Goal: Task Accomplishment & Management: Manage account settings

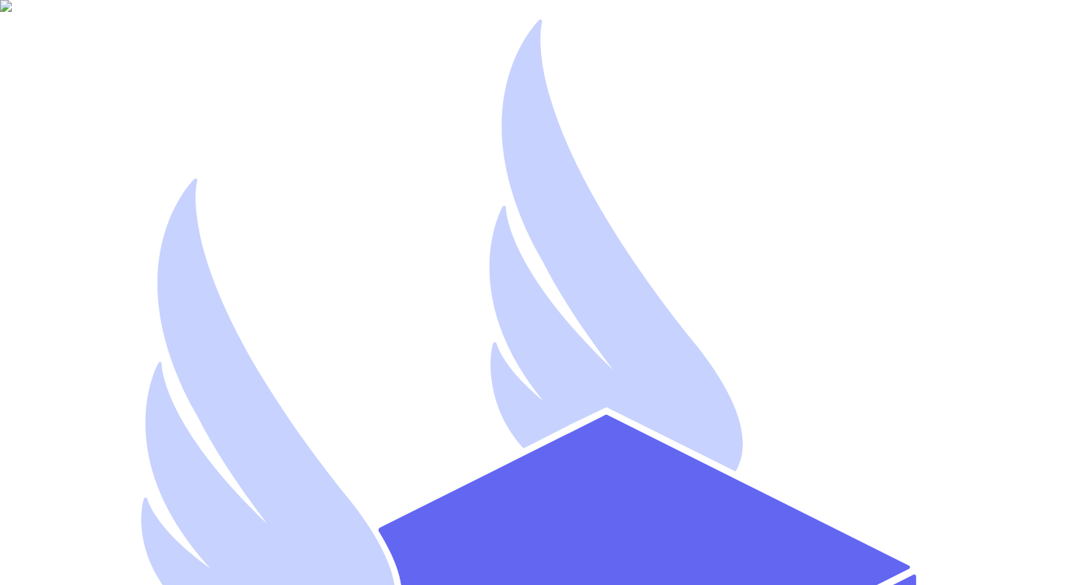
type input "mutahhar.ahmad+8@thryftship.com"
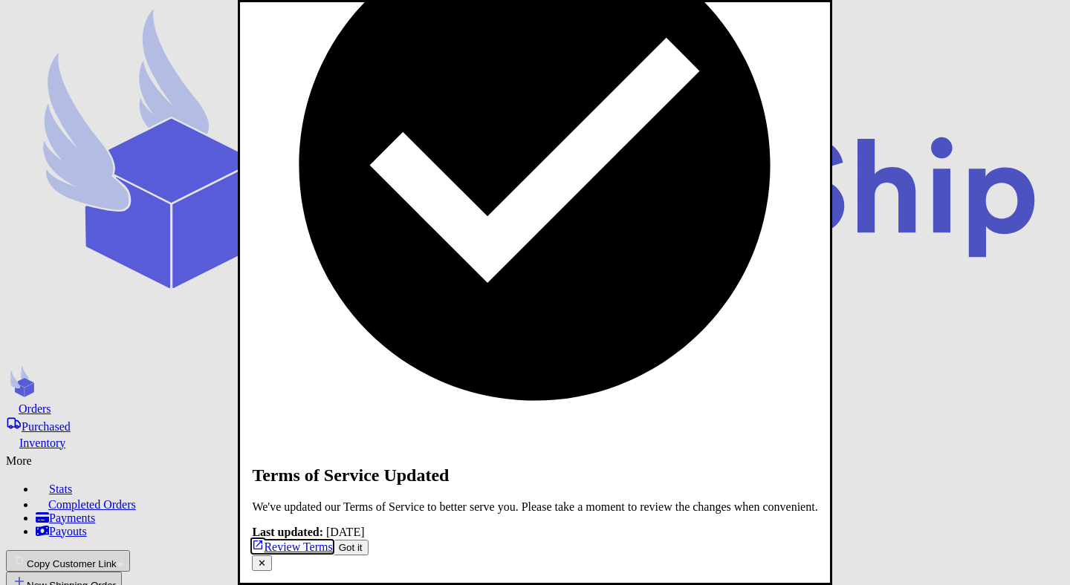
click at [272, 556] on button "✕" at bounding box center [262, 564] width 20 height 16
click at [368, 540] on button "Got it" at bounding box center [351, 548] width 36 height 16
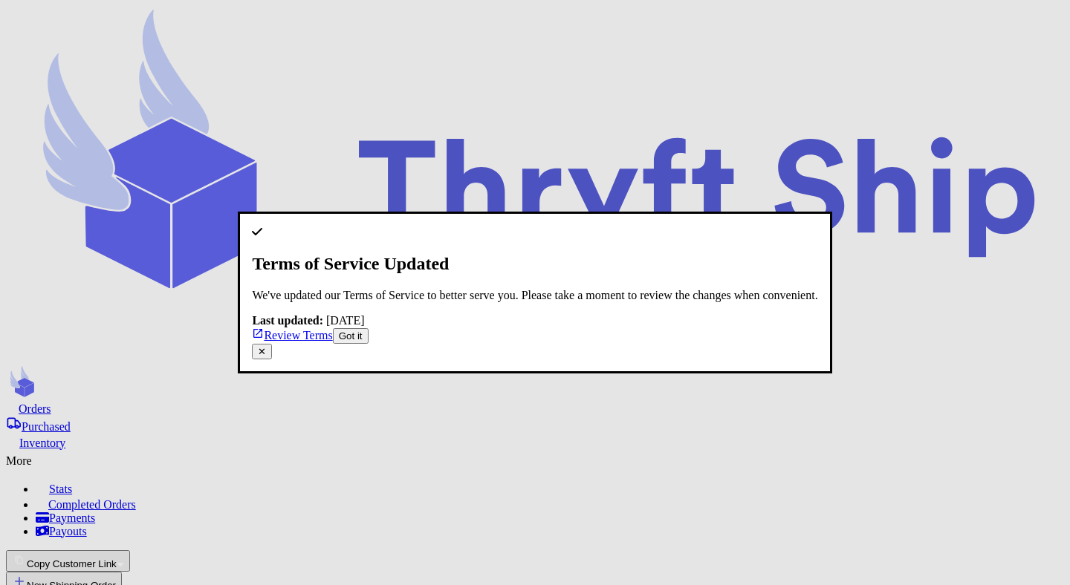
click at [527, 289] on p "We've updated our Terms of Service to better serve you. Please take a moment to…" at bounding box center [534, 295] width 565 height 13
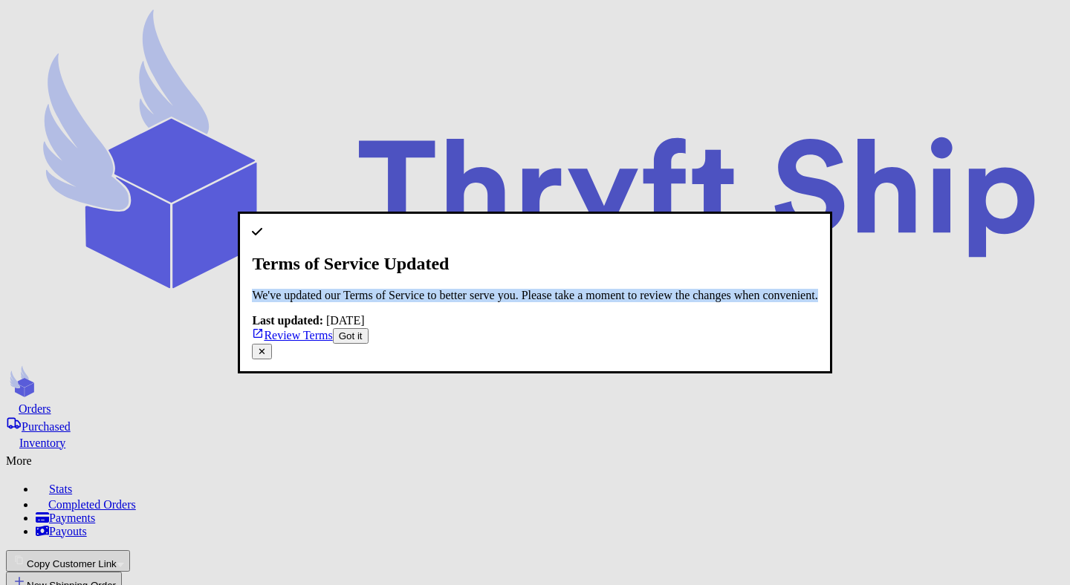
click at [527, 289] on p "We've updated our Terms of Service to better serve you. Please take a moment to…" at bounding box center [534, 295] width 565 height 13
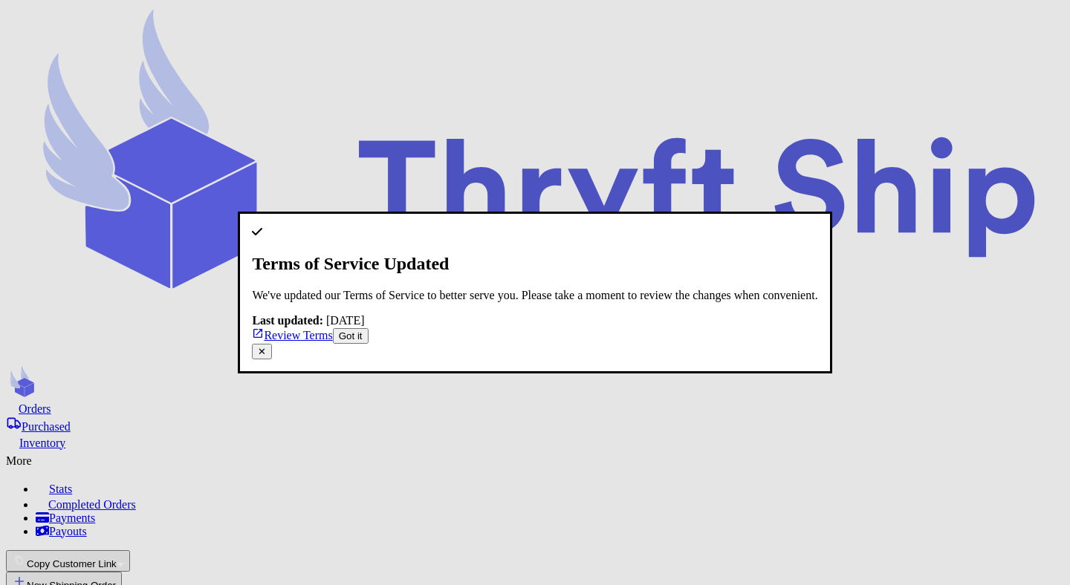
click at [513, 314] on div "Last updated: September 1, 2025" at bounding box center [534, 320] width 565 height 13
click at [591, 314] on div "Last updated: September 1, 2025" at bounding box center [534, 320] width 565 height 13
click at [272, 344] on button "✕" at bounding box center [262, 352] width 20 height 16
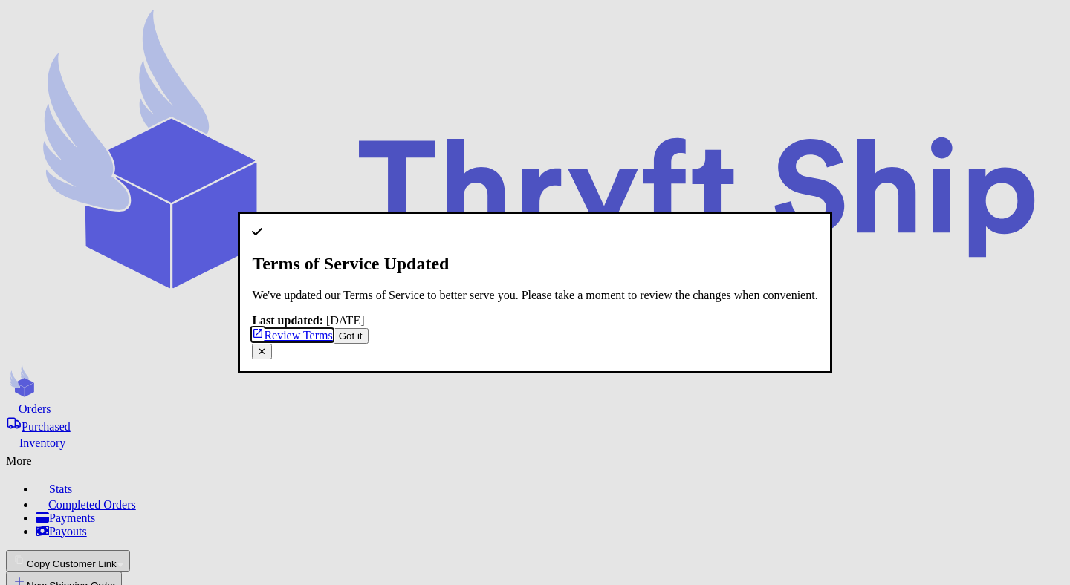
click at [368, 344] on button "Got it" at bounding box center [351, 336] width 36 height 16
